Goal: Find specific page/section: Find specific page/section

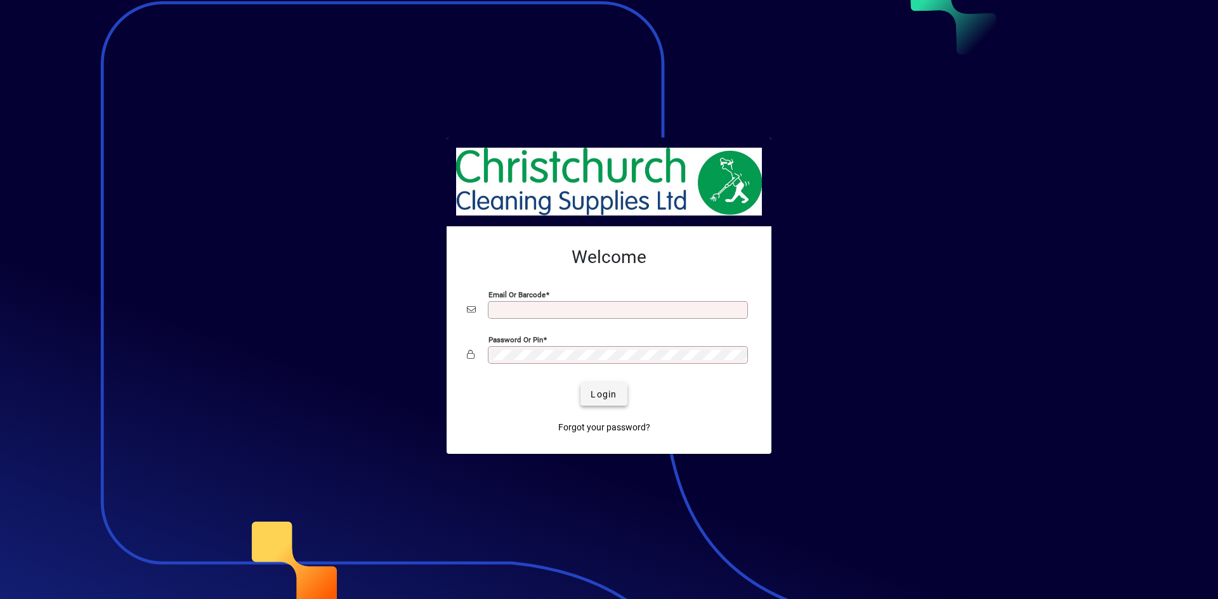
type input "**********"
click at [623, 394] on span "submit" at bounding box center [603, 394] width 46 height 30
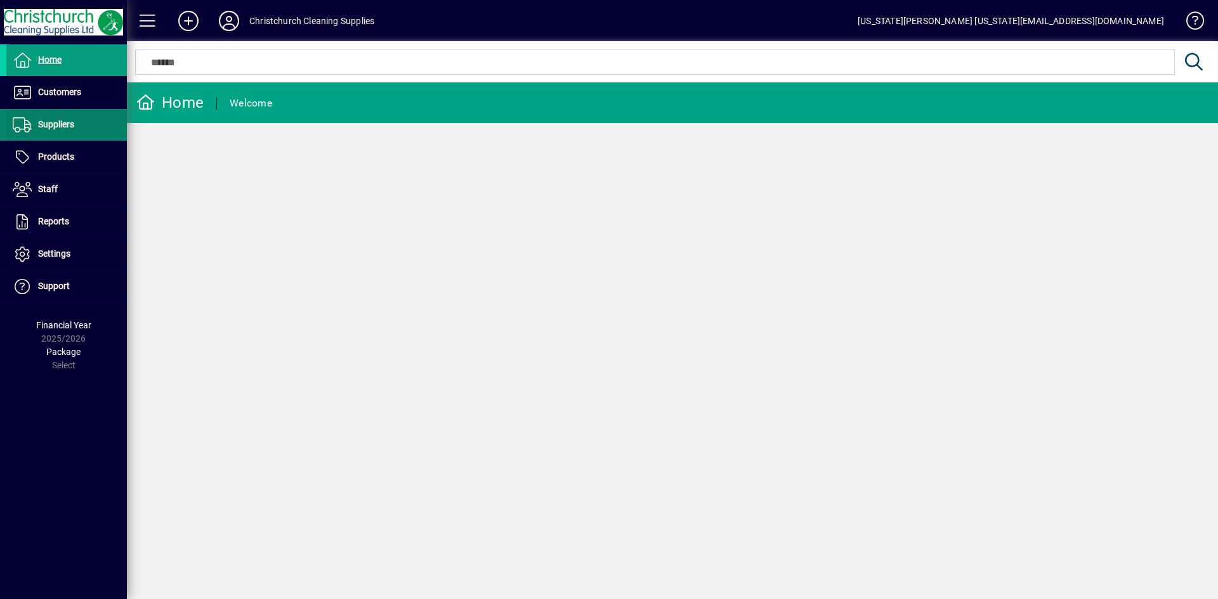
click at [46, 110] on span at bounding box center [66, 125] width 120 height 30
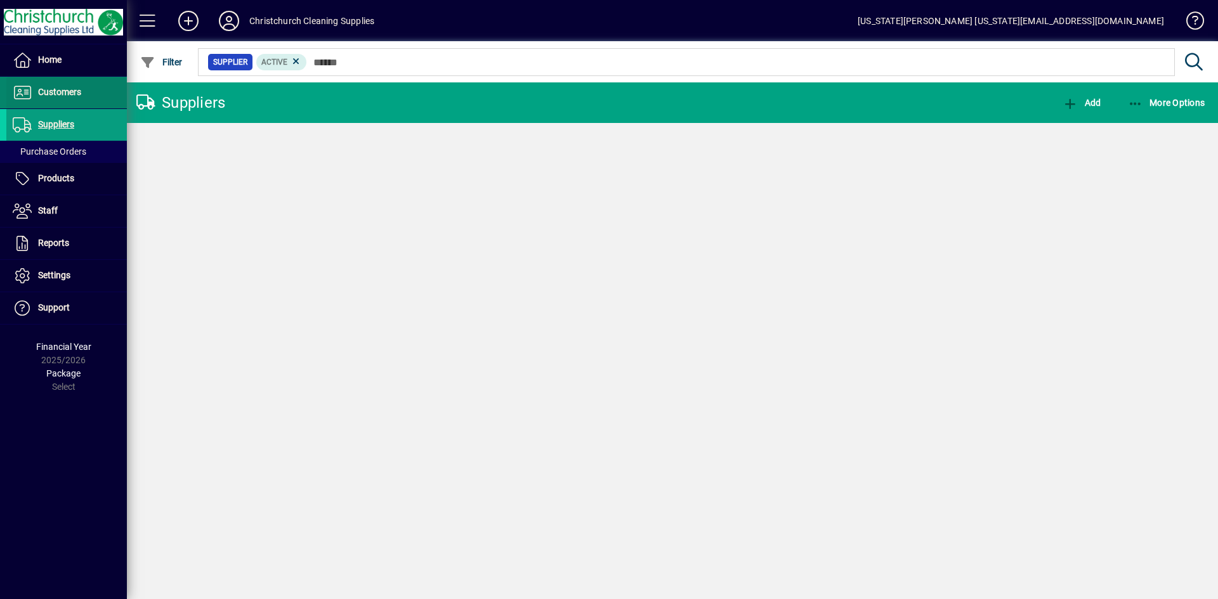
click at [49, 100] on span at bounding box center [66, 92] width 120 height 30
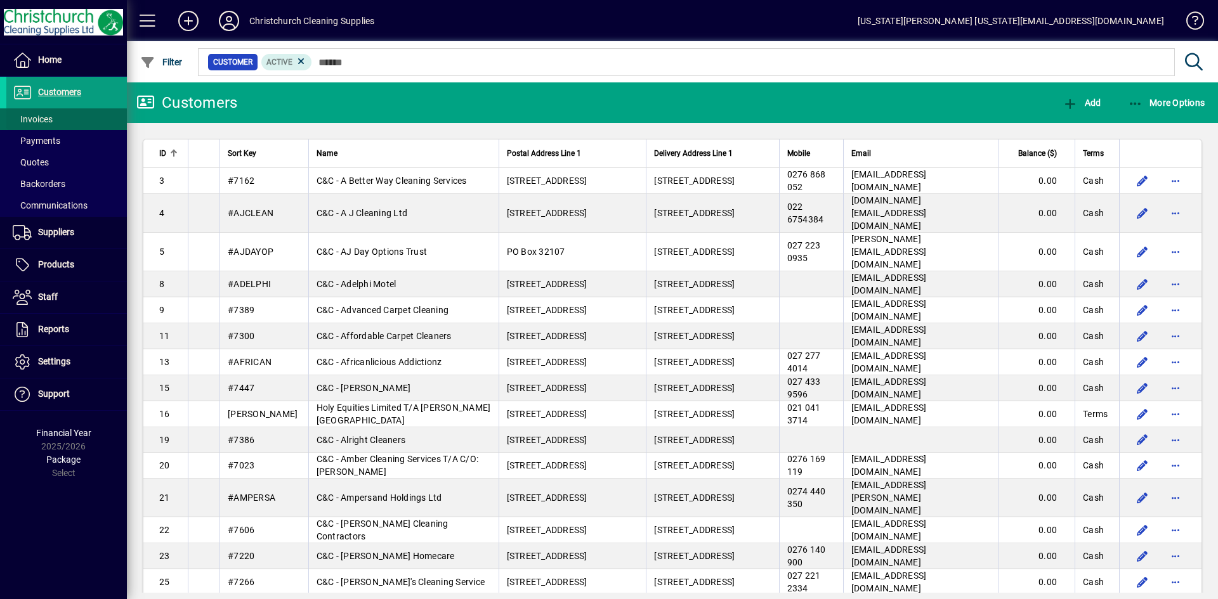
click at [51, 125] on span "Invoices" at bounding box center [29, 119] width 46 height 13
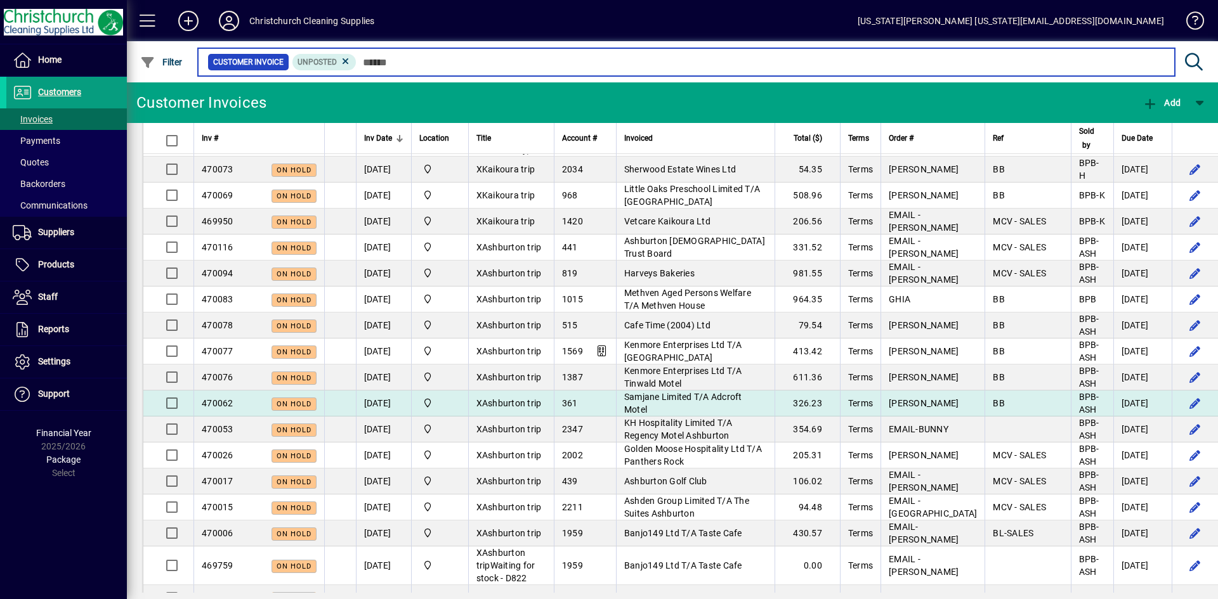
scroll to position [127, 0]
